Goal: Find specific page/section: Find specific page/section

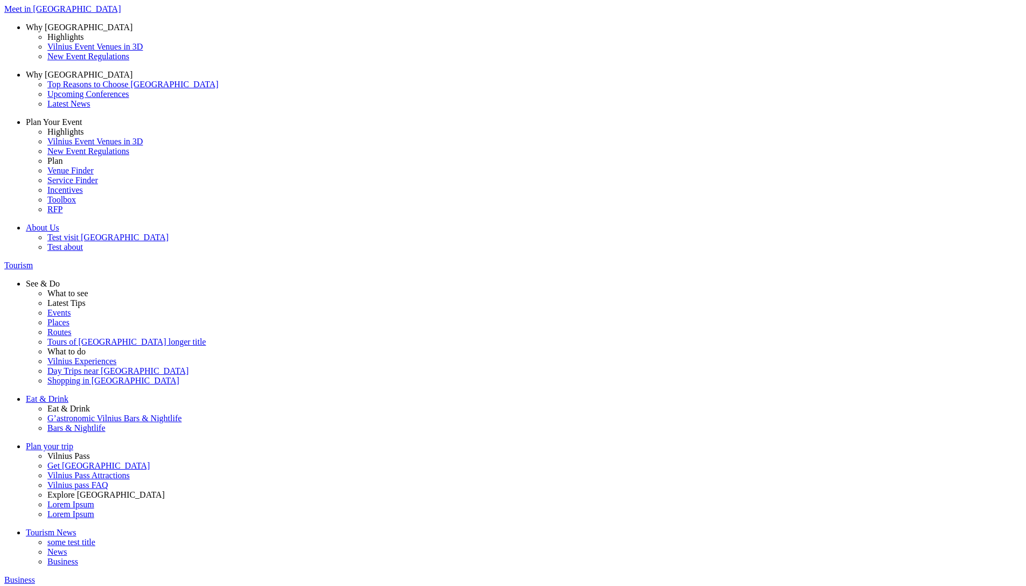
click at [0, 0] on span at bounding box center [0, 0] width 0 height 0
click at [0, 0] on input "Food" at bounding box center [0, 0] width 0 height 0
click at [0, 0] on span at bounding box center [0, 0] width 0 height 0
click at [0, 0] on input "Art" at bounding box center [0, 0] width 0 height 0
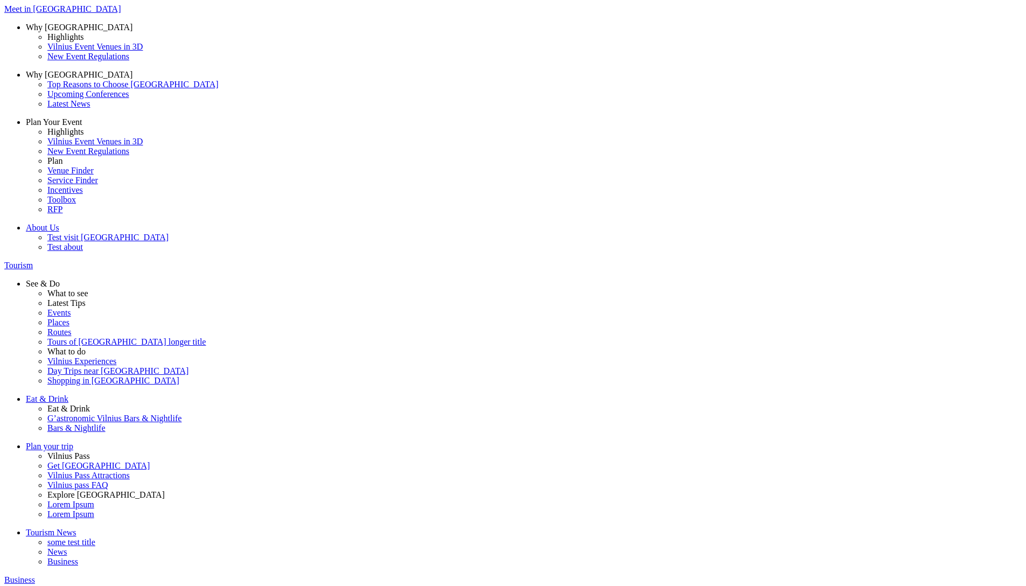
click at [0, 0] on datalist "Food Art Heritage Active leisure Entertainment [GEOGRAPHIC_DATA] surroundings" at bounding box center [0, 0] width 0 height 0
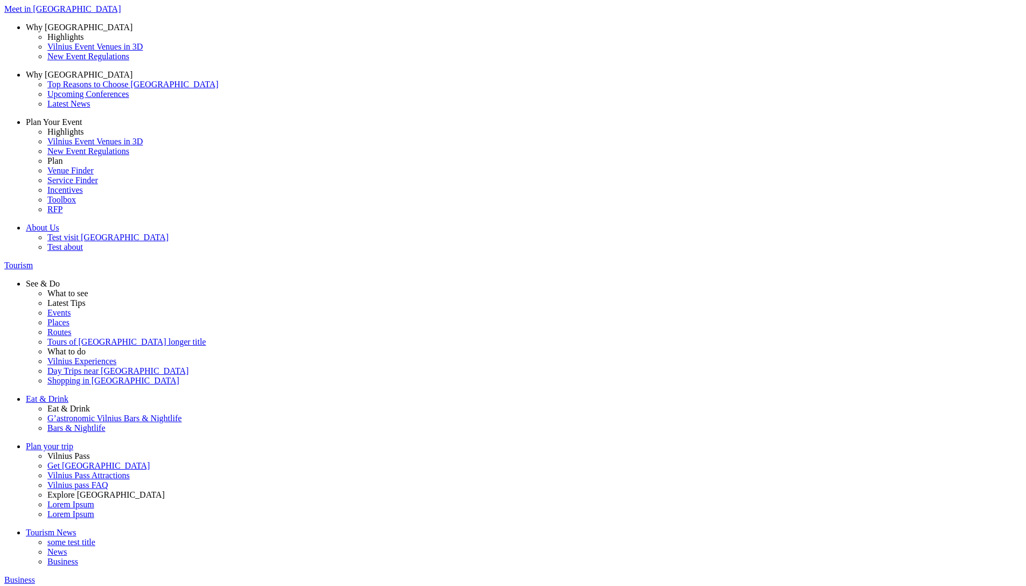
drag, startPoint x: 880, startPoint y: 68, endPoint x: 955, endPoint y: 380, distance: 320.3
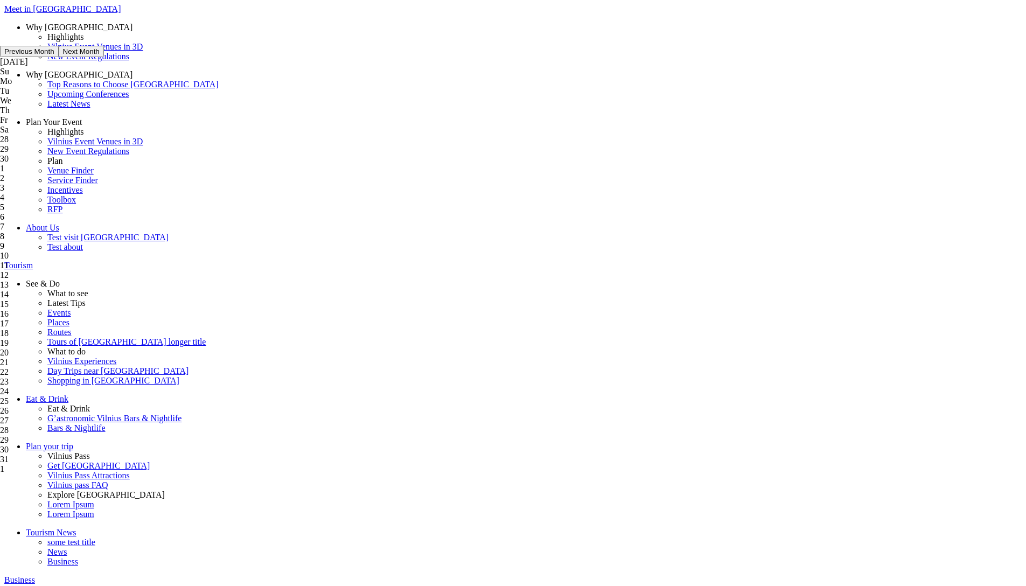
click at [0, 0] on span at bounding box center [0, 0] width 0 height 0
click at [0, 0] on input "Entertainment" at bounding box center [0, 0] width 0 height 0
click at [0, 0] on span at bounding box center [0, 0] width 0 height 0
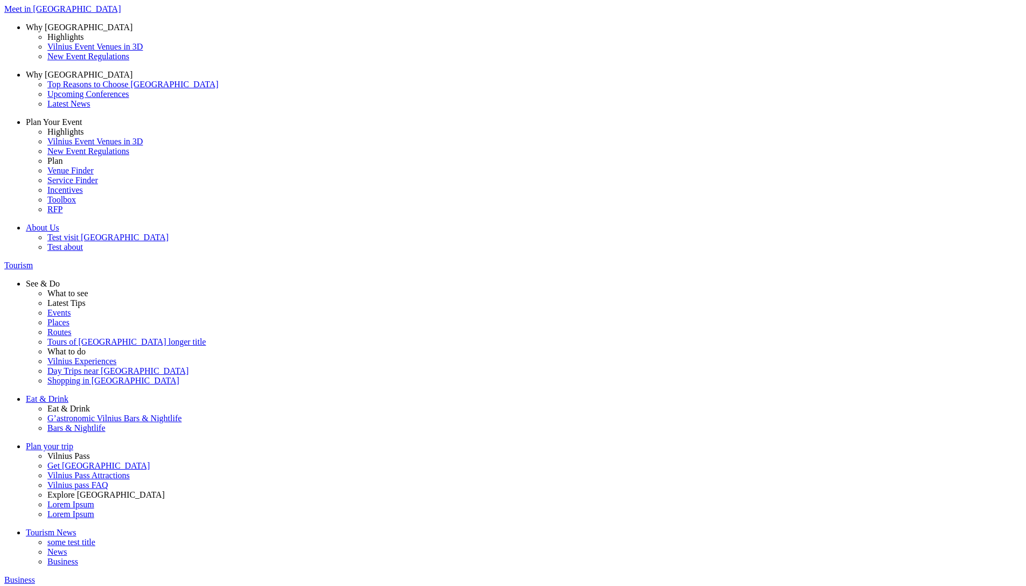
click at [0, 0] on input "Active leisure" at bounding box center [0, 0] width 0 height 0
